Goal: Information Seeking & Learning: Learn about a topic

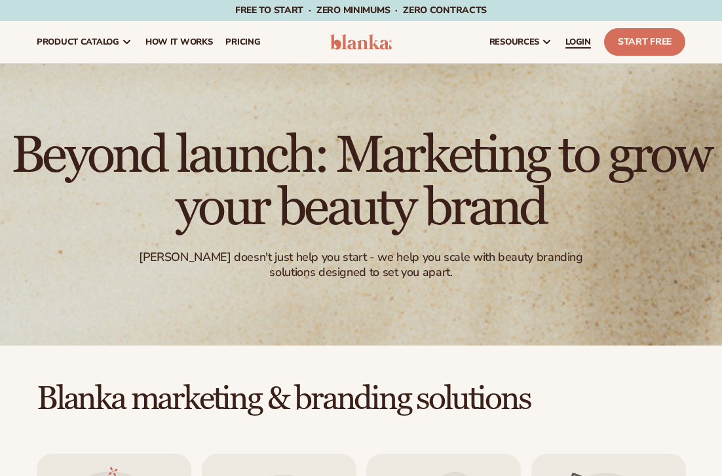
click at [581, 45] on span "LOGIN" at bounding box center [579, 42] width 26 height 10
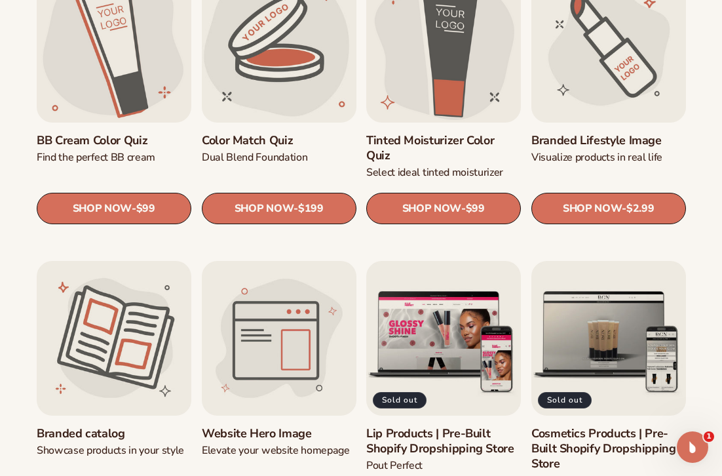
scroll to position [1055, 0]
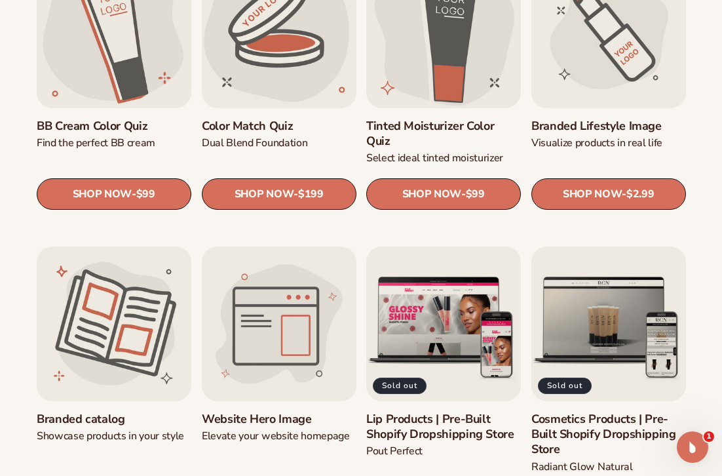
click at [109, 412] on link "Branded catalog" at bounding box center [114, 419] width 155 height 15
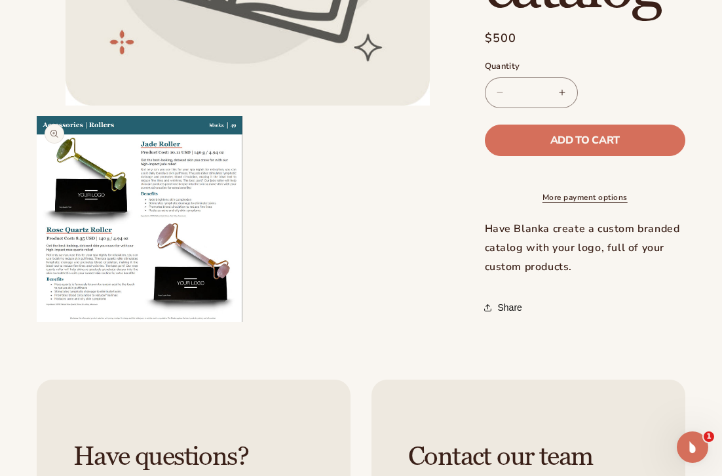
click at [37, 322] on button "Open media 2 in modal" at bounding box center [37, 322] width 0 height 0
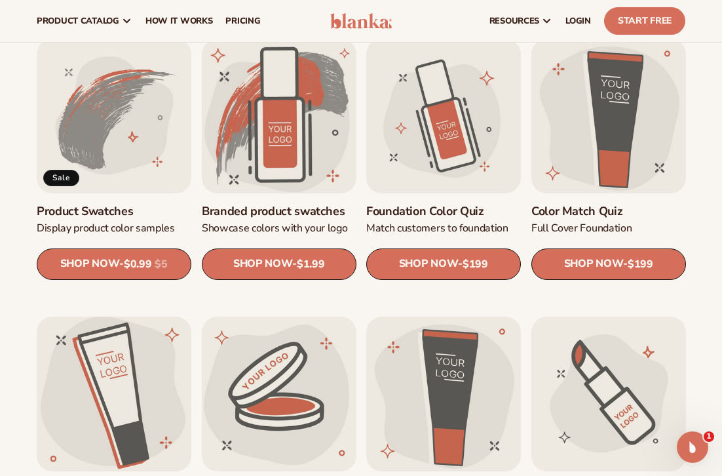
scroll to position [633, 0]
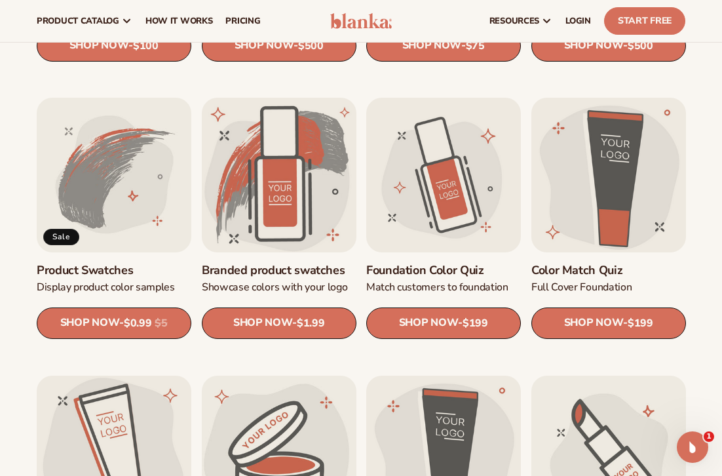
click at [445, 263] on link "Foundation Color Quiz" at bounding box center [443, 270] width 155 height 15
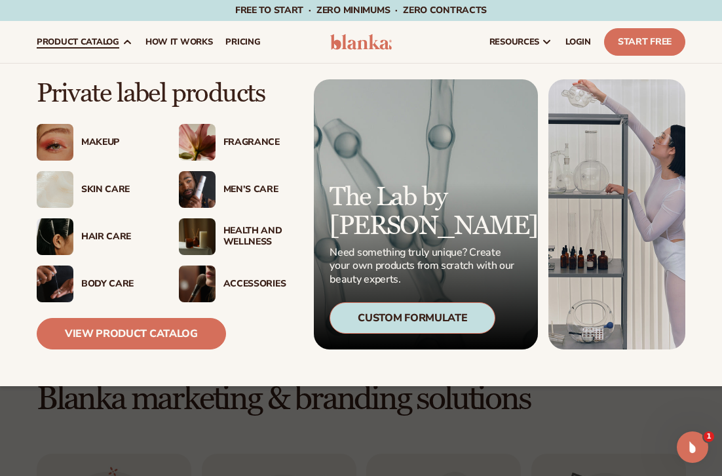
click at [208, 234] on img at bounding box center [197, 236] width 37 height 37
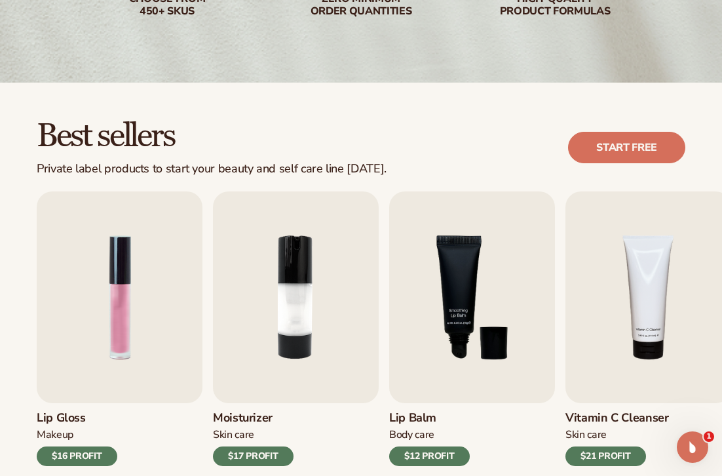
scroll to position [287, 0]
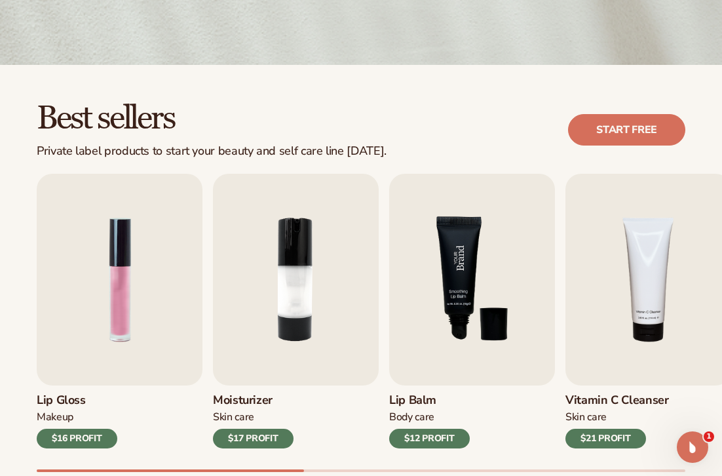
click at [455, 287] on img "3 / 9" at bounding box center [472, 280] width 166 height 212
click at [422, 399] on h3 "Lip Balm" at bounding box center [429, 400] width 81 height 14
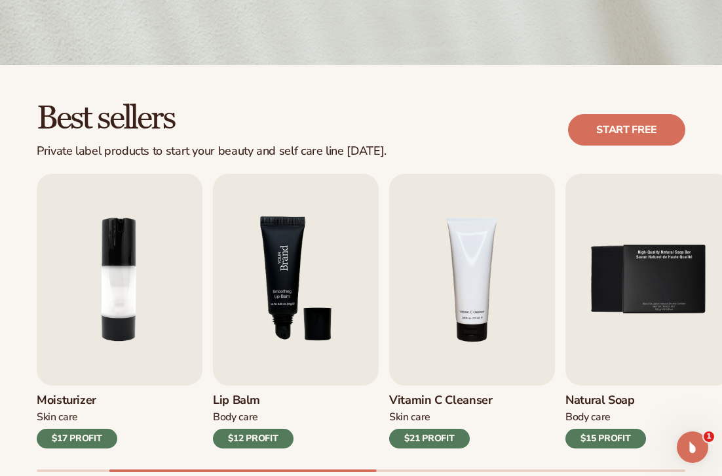
click at [330, 312] on img "3 / 9" at bounding box center [296, 280] width 166 height 212
click at [311, 291] on img "3 / 9" at bounding box center [296, 280] width 166 height 212
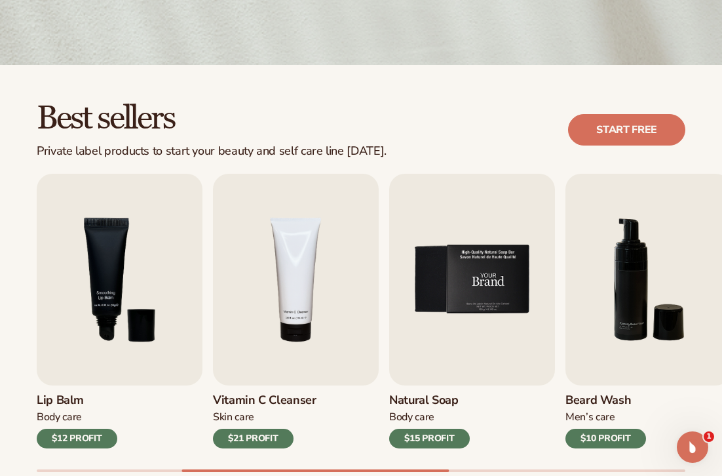
click at [488, 286] on img "5 / 9" at bounding box center [472, 280] width 166 height 212
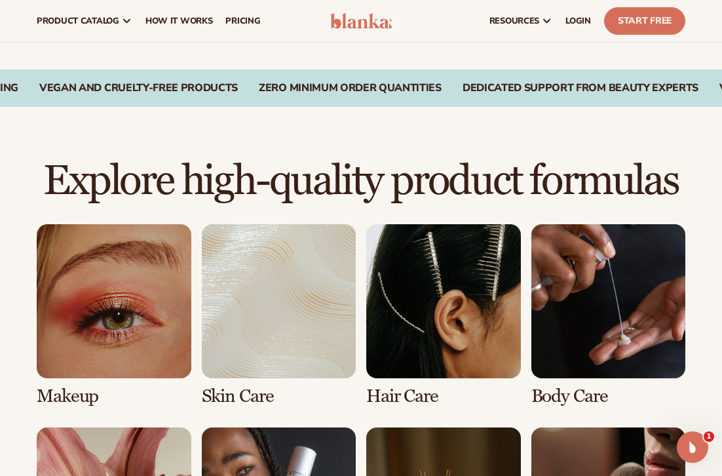
scroll to position [0, 0]
